Goal: Information Seeking & Learning: Learn about a topic

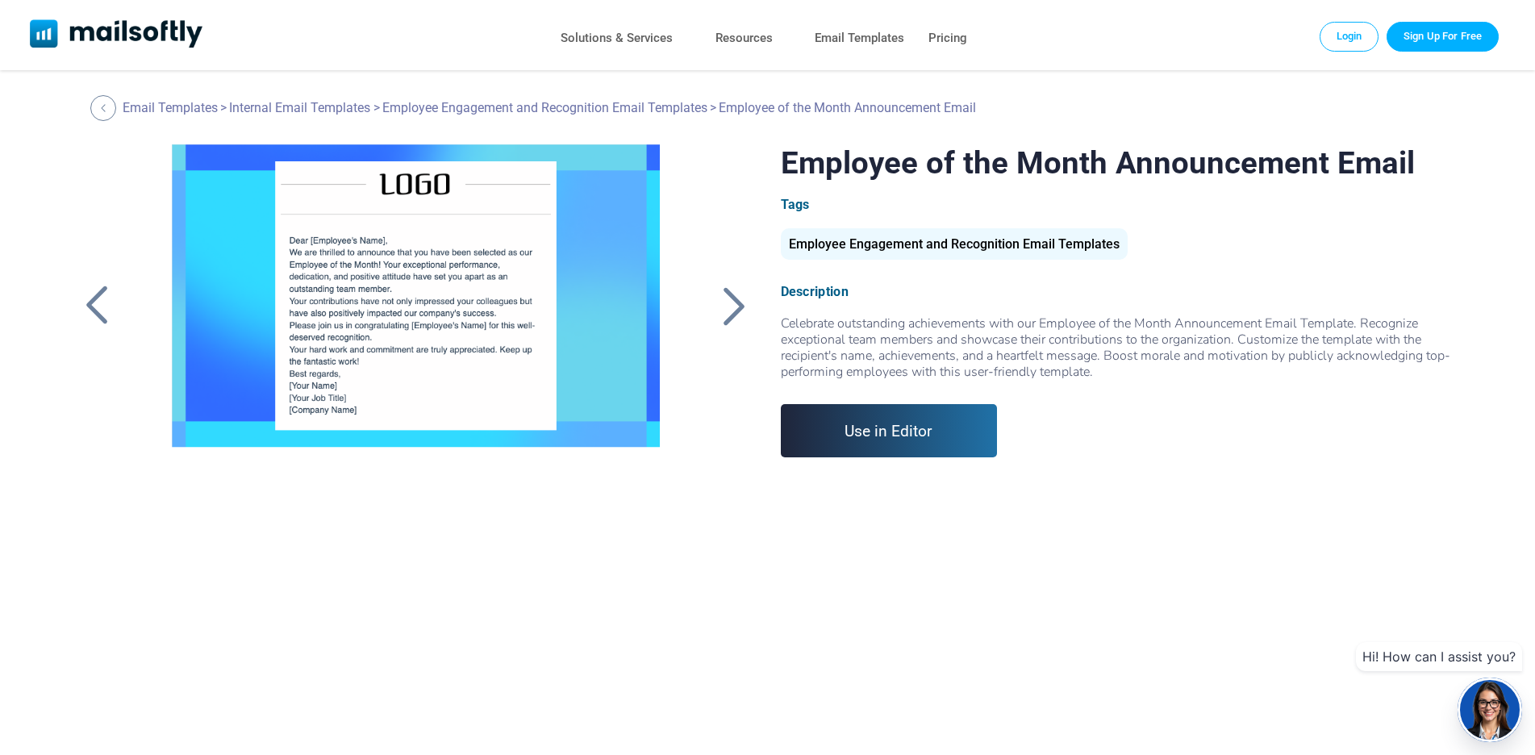
click at [735, 309] on div at bounding box center [734, 306] width 40 height 42
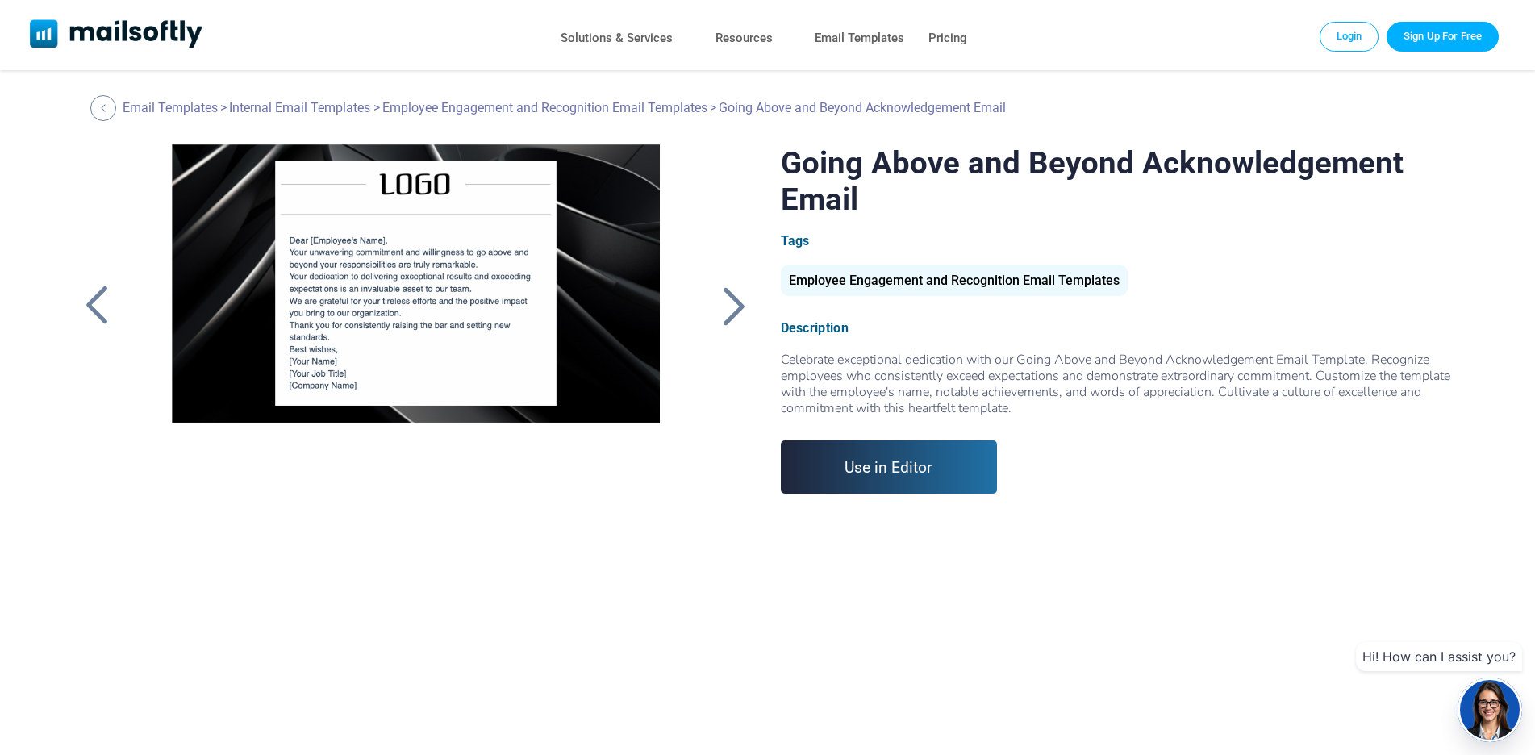
click at [721, 309] on div at bounding box center [734, 306] width 40 height 42
